Goal: Transaction & Acquisition: Purchase product/service

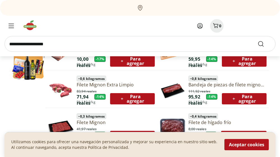
scroll to position [281, 0]
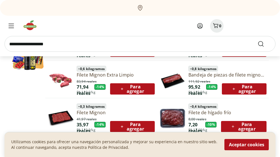
click at [98, 78] on font "Filete Mignon Extra Limpio" at bounding box center [105, 75] width 57 height 6
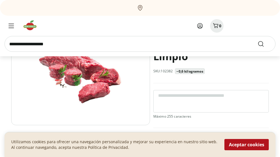
scroll to position [28, 0]
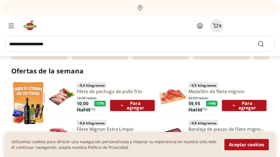
scroll to position [225, 0]
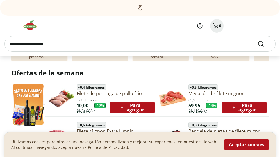
click at [187, 100] on div "~ 0,5 kilogramos Medallón de filete mignon 69,95 reales 59,95 reales - 14 % R$ …" at bounding box center [213, 98] width 112 height 33
click at [196, 96] on font "Medallón de filete mignon" at bounding box center [217, 93] width 56 height 6
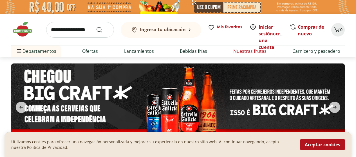
click at [244, 52] on font "Nuestras frutas" at bounding box center [249, 51] width 33 height 6
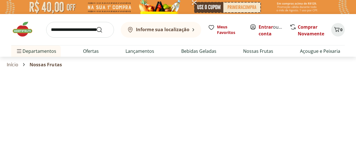
select select "**********"
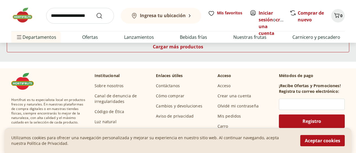
scroll to position [394, 0]
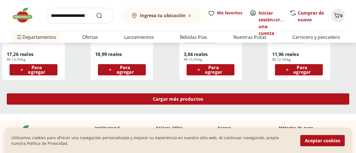
click at [203, 96] on font "Cargar más productos" at bounding box center [178, 99] width 50 height 6
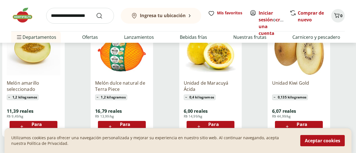
scroll to position [734, 0]
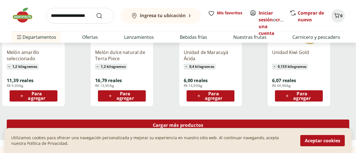
click at [203, 122] on font "Cargar más productos" at bounding box center [178, 125] width 50 height 6
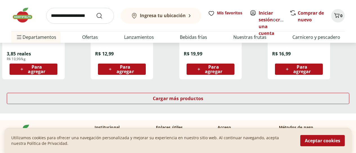
scroll to position [1128, 0]
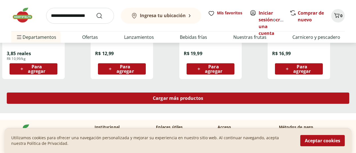
click at [203, 95] on font "Cargar más productos" at bounding box center [178, 98] width 50 height 6
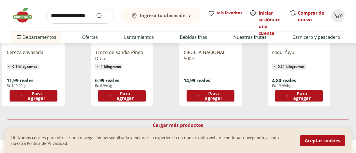
scroll to position [1466, 0]
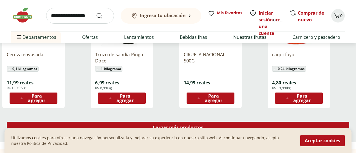
click at [203, 124] on font "Cargar más productos" at bounding box center [178, 127] width 50 height 6
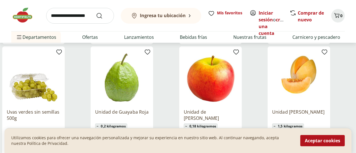
scroll to position [1831, 0]
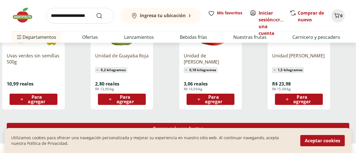
click at [203, 125] on font "Cargar más productos" at bounding box center [178, 128] width 50 height 6
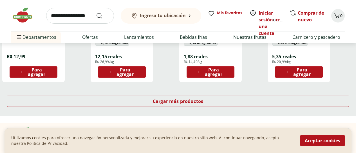
scroll to position [2225, 0]
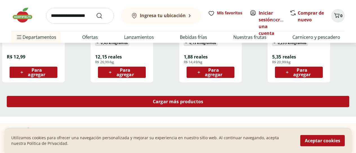
click at [203, 98] on font "Cargar más productos" at bounding box center [178, 101] width 50 height 6
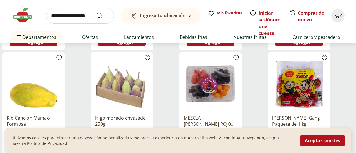
scroll to position [2028, 0]
